Goal: Information Seeking & Learning: Check status

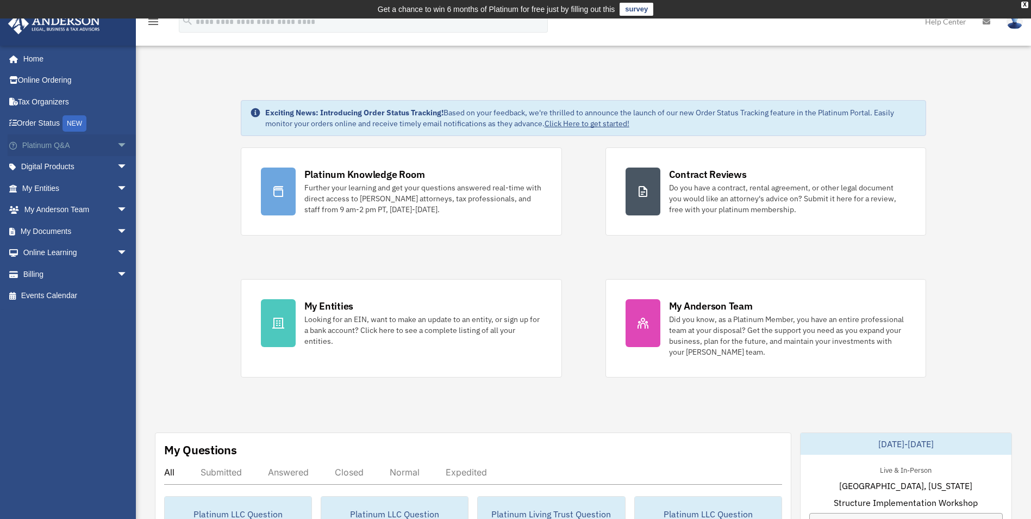
click at [117, 145] on span "arrow_drop_down" at bounding box center [128, 145] width 22 height 22
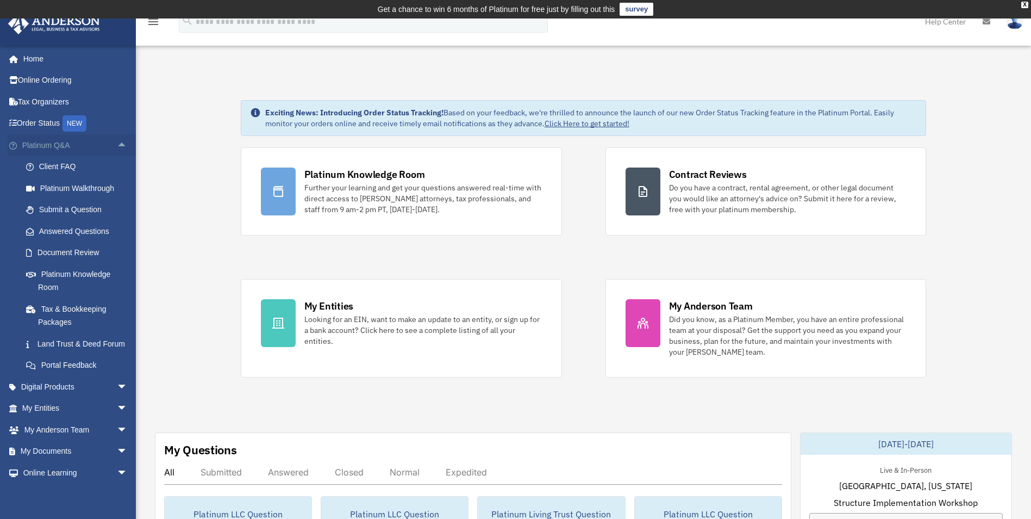
click at [117, 145] on span "arrow_drop_up" at bounding box center [128, 145] width 22 height 22
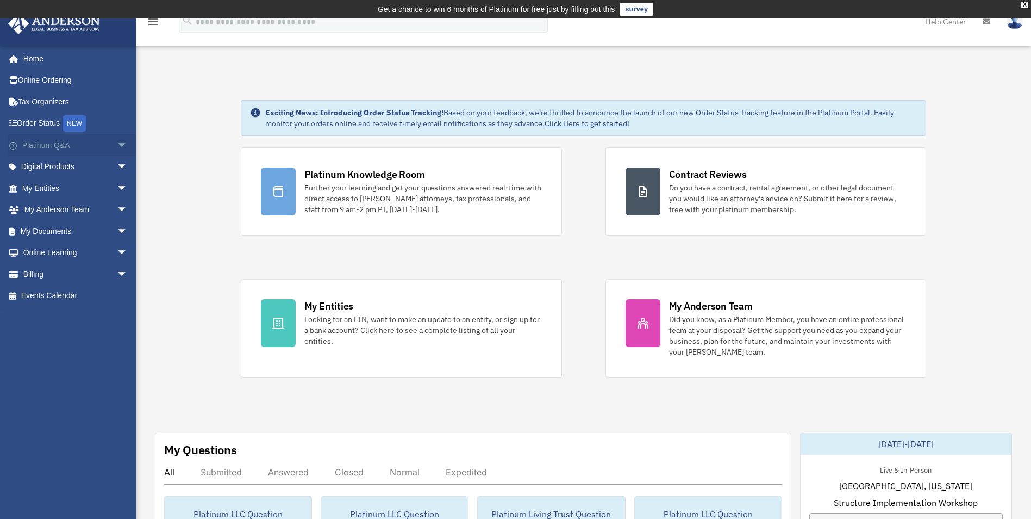
click at [117, 145] on span "arrow_drop_down" at bounding box center [128, 145] width 22 height 22
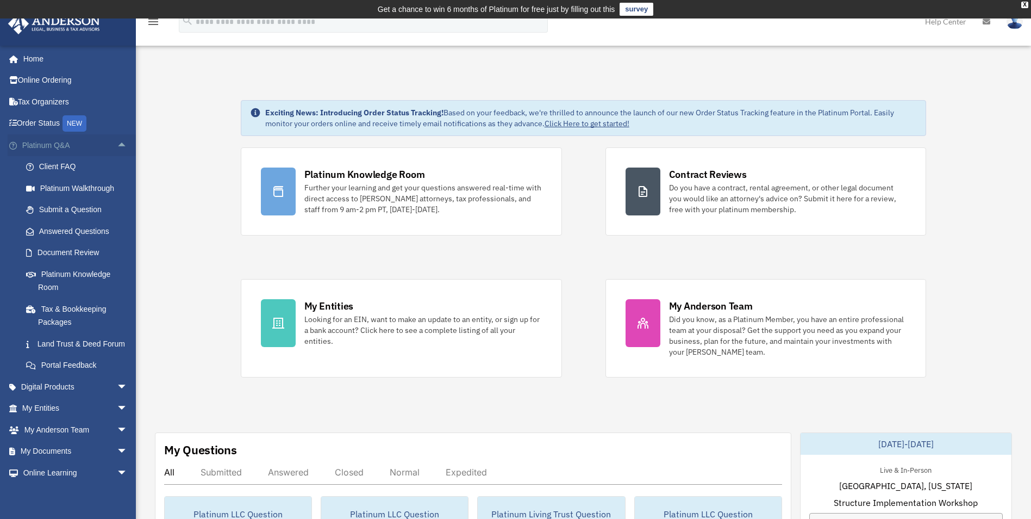
click at [117, 145] on span "arrow_drop_up" at bounding box center [128, 145] width 22 height 22
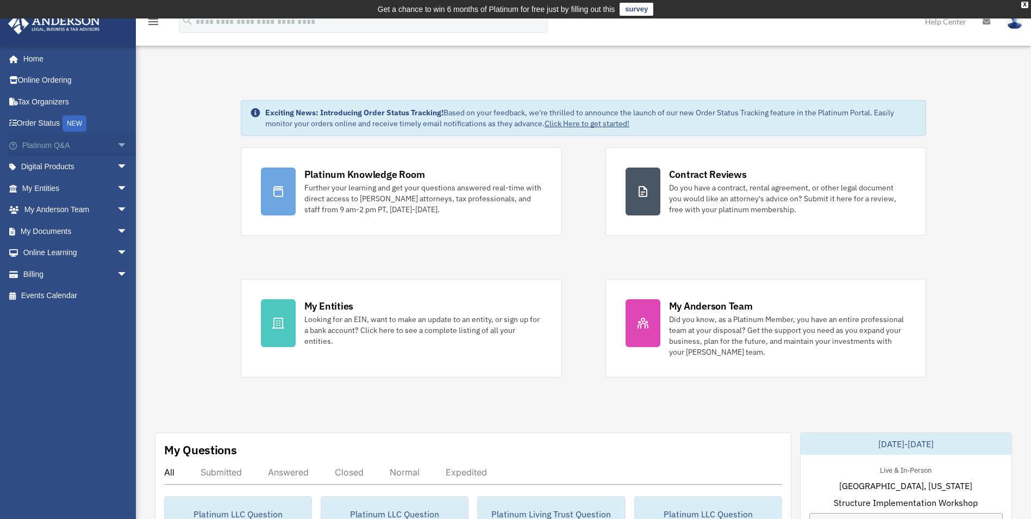
click at [117, 145] on span "arrow_drop_down" at bounding box center [128, 145] width 22 height 22
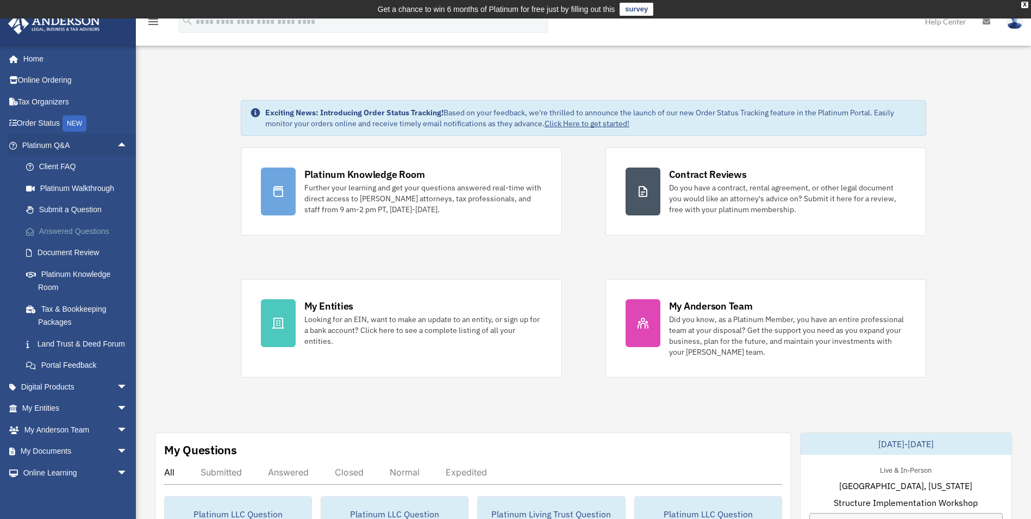
click at [89, 231] on link "Answered Questions" at bounding box center [79, 231] width 129 height 22
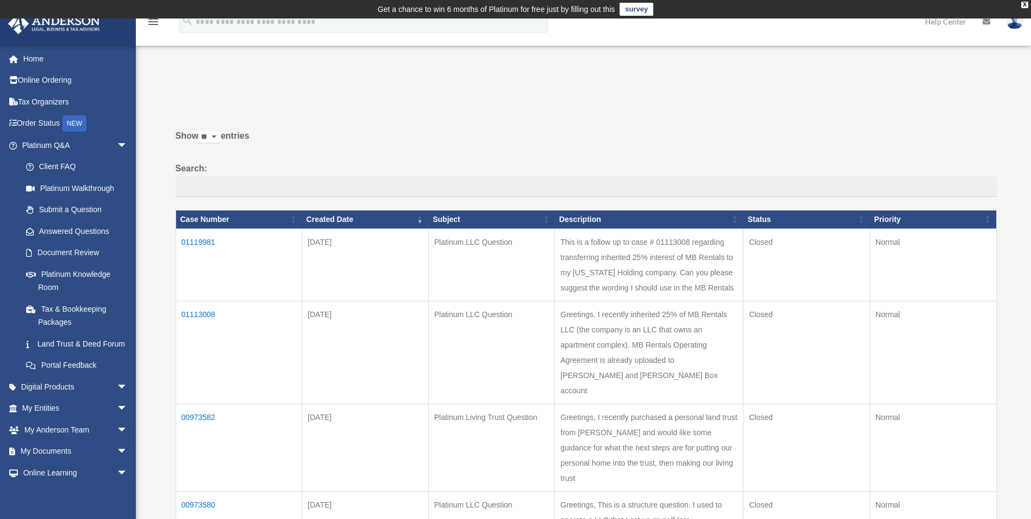
click at [197, 240] on td "01119981" at bounding box center [239, 264] width 127 height 72
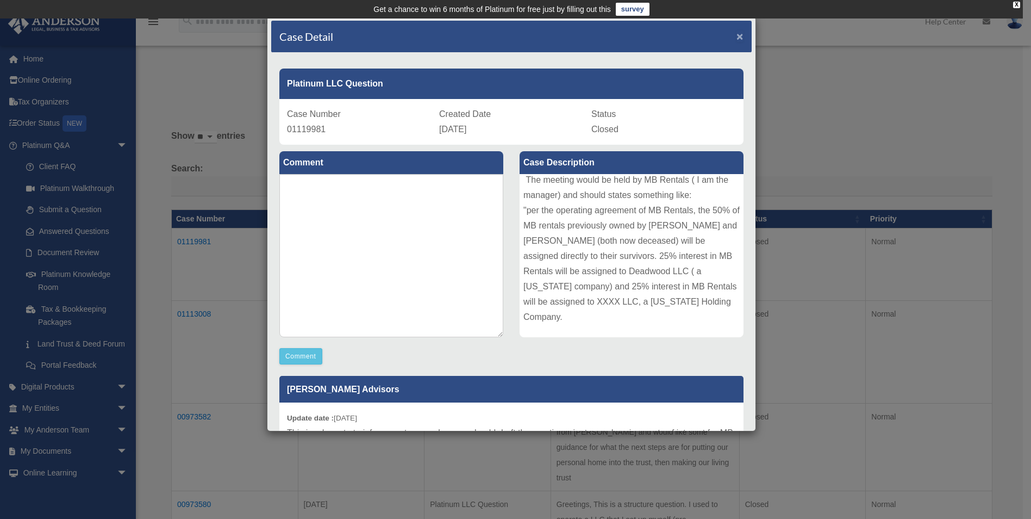
click at [737, 33] on span "×" at bounding box center [740, 36] width 7 height 13
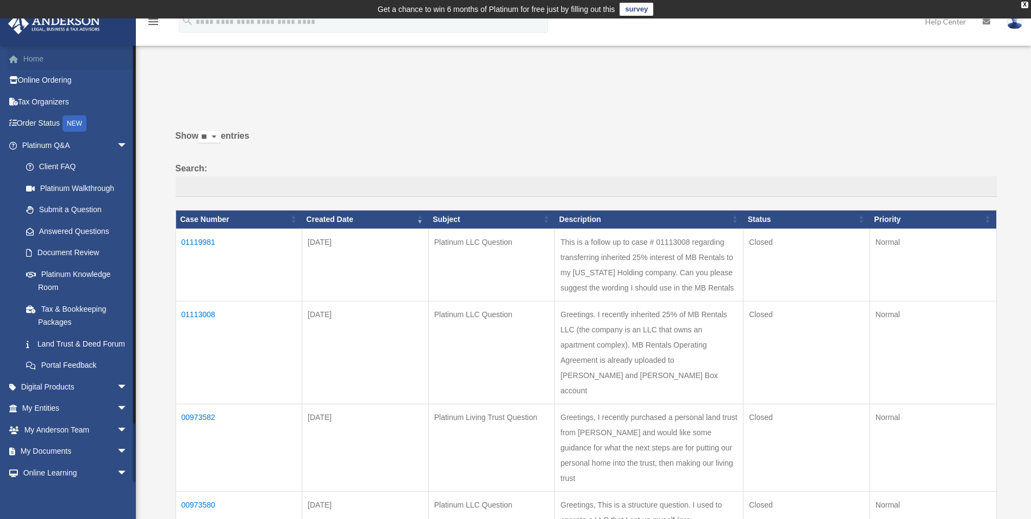
click at [30, 55] on link "Home" at bounding box center [76, 59] width 136 height 22
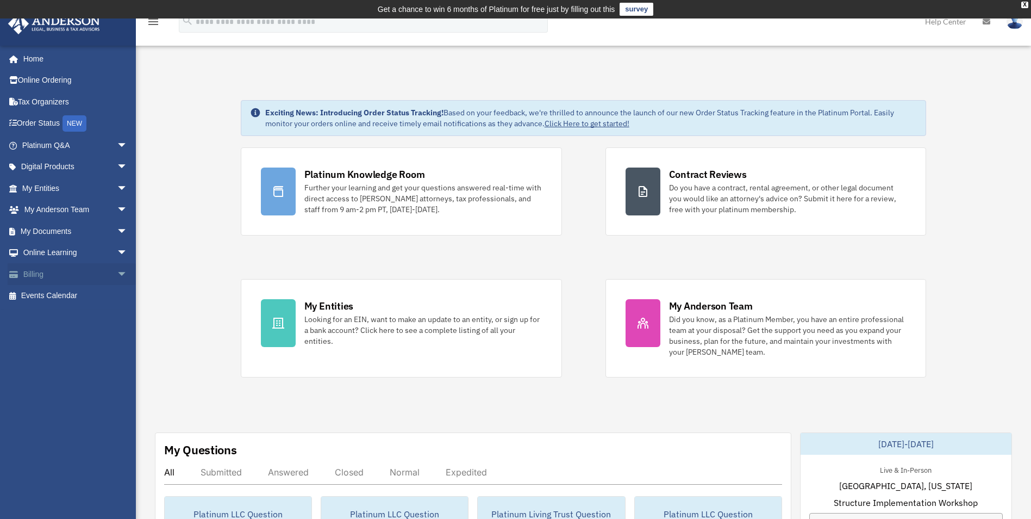
click at [117, 273] on span "arrow_drop_down" at bounding box center [128, 274] width 22 height 22
click at [75, 293] on link "$ Open Invoices" at bounding box center [79, 296] width 129 height 22
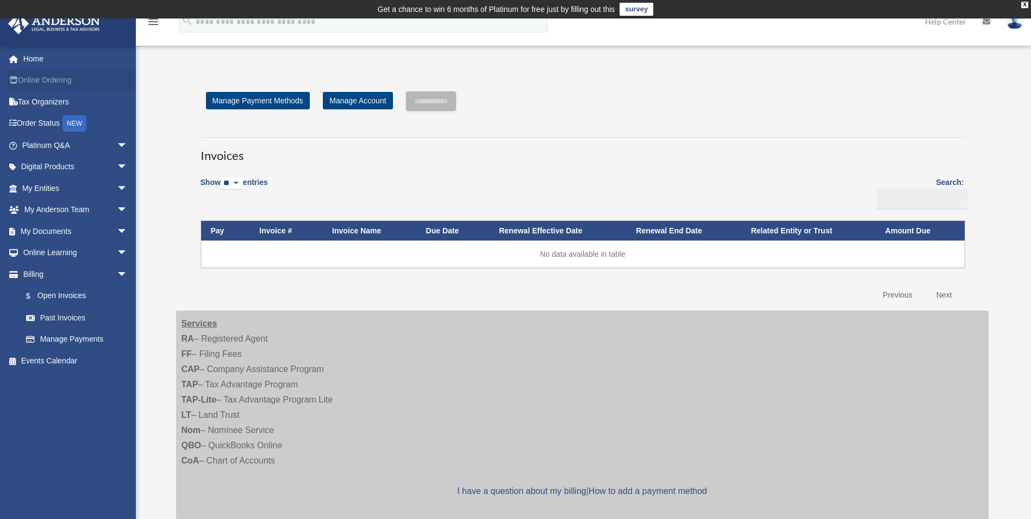
click at [46, 79] on link "Online Ordering" at bounding box center [76, 81] width 136 height 22
